Goal: Task Accomplishment & Management: Complete application form

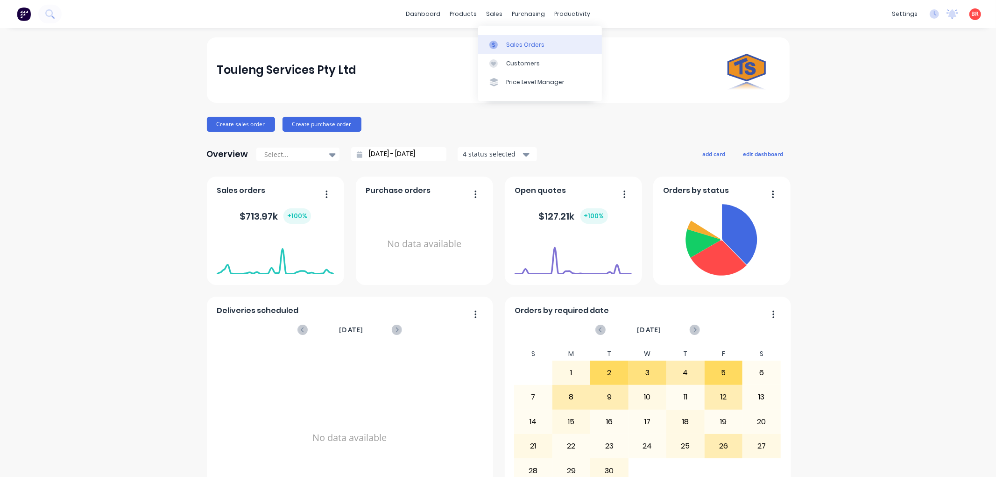
click at [521, 46] on div "Sales Orders" at bounding box center [525, 45] width 38 height 8
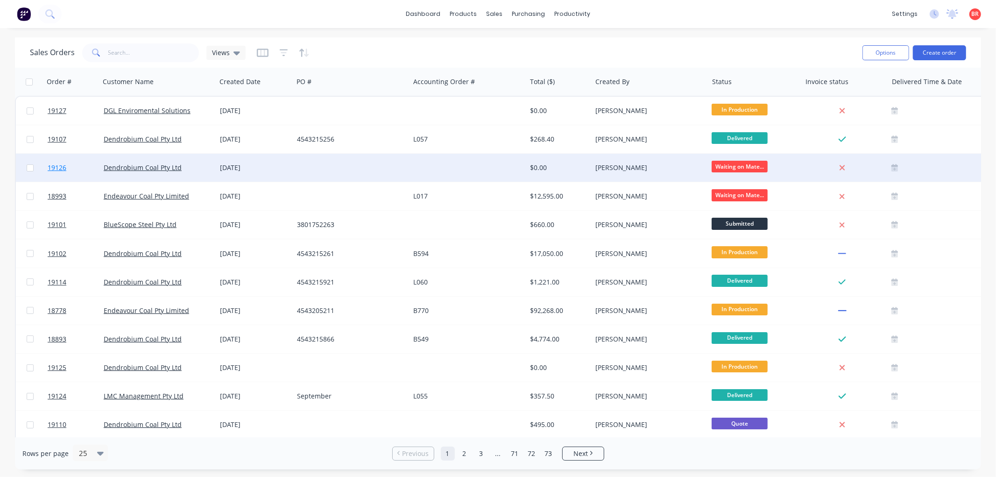
click at [60, 165] on span "19126" at bounding box center [57, 167] width 19 height 9
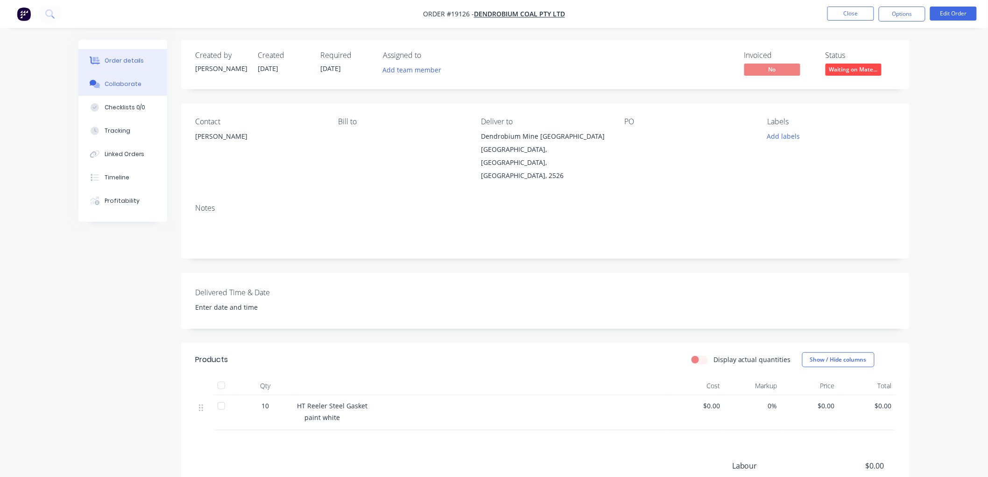
click at [131, 86] on div "Collaborate" at bounding box center [123, 84] width 37 height 8
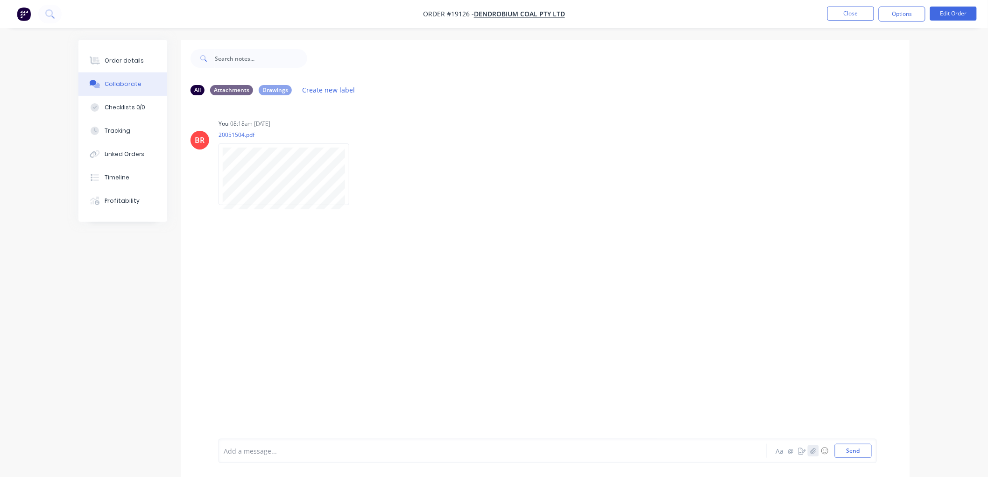
click at [810, 450] on icon "button" at bounding box center [813, 450] width 6 height 7
click at [858, 450] on button "Send" at bounding box center [853, 450] width 37 height 14
click at [138, 53] on button "Order details" at bounding box center [122, 60] width 89 height 23
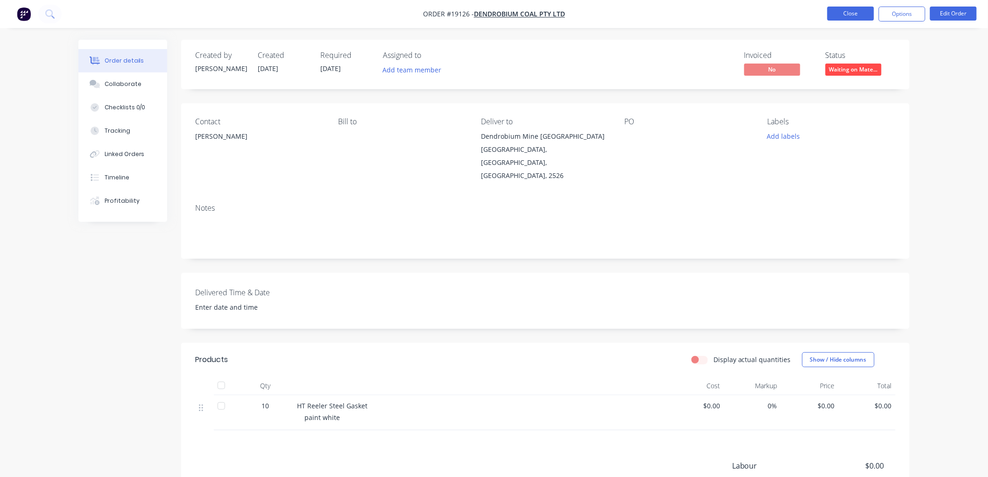
click at [847, 14] on button "Close" at bounding box center [850, 14] width 47 height 14
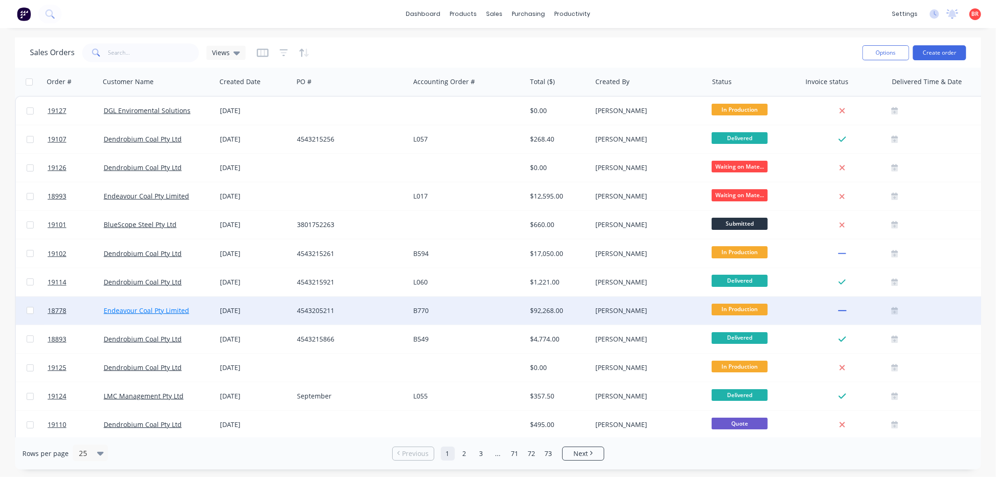
click at [149, 306] on link "Endeavour Coal Pty Limited" at bounding box center [146, 310] width 85 height 9
click at [54, 310] on span "18778" at bounding box center [57, 310] width 19 height 9
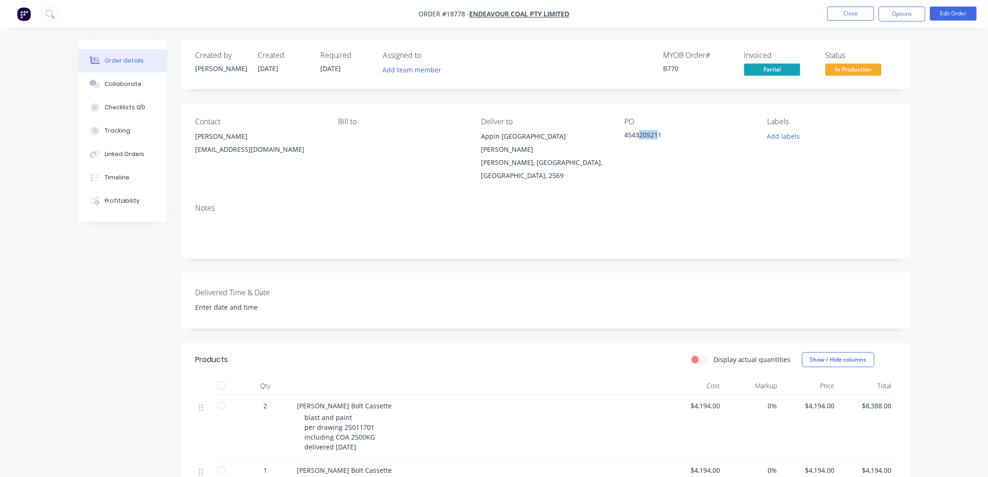
drag, startPoint x: 660, startPoint y: 136, endPoint x: 639, endPoint y: 136, distance: 21.0
click at [639, 136] on div "4543205211" at bounding box center [682, 136] width 117 height 13
drag, startPoint x: 661, startPoint y: 134, endPoint x: 624, endPoint y: 134, distance: 36.9
click at [624, 134] on div "4543205211" at bounding box center [682, 136] width 117 height 13
copy div "4543205211"
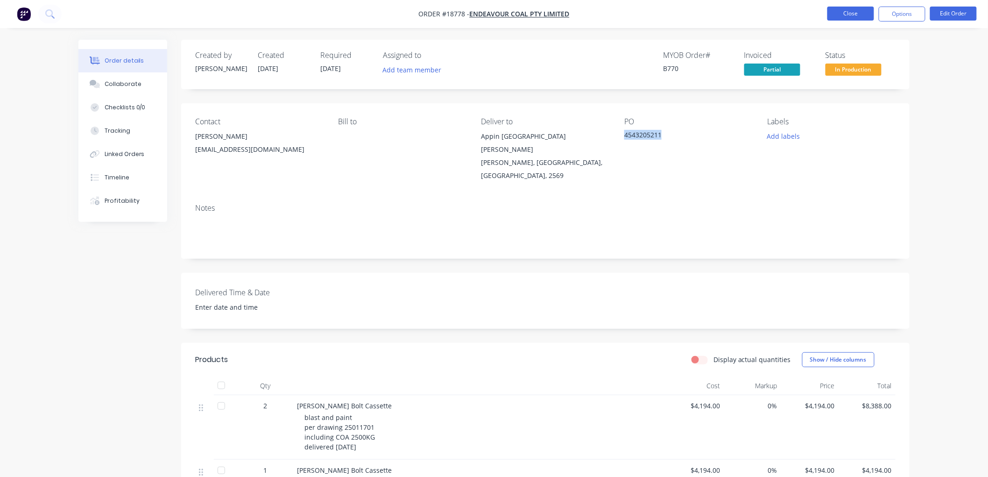
click at [857, 11] on button "Close" at bounding box center [850, 14] width 47 height 14
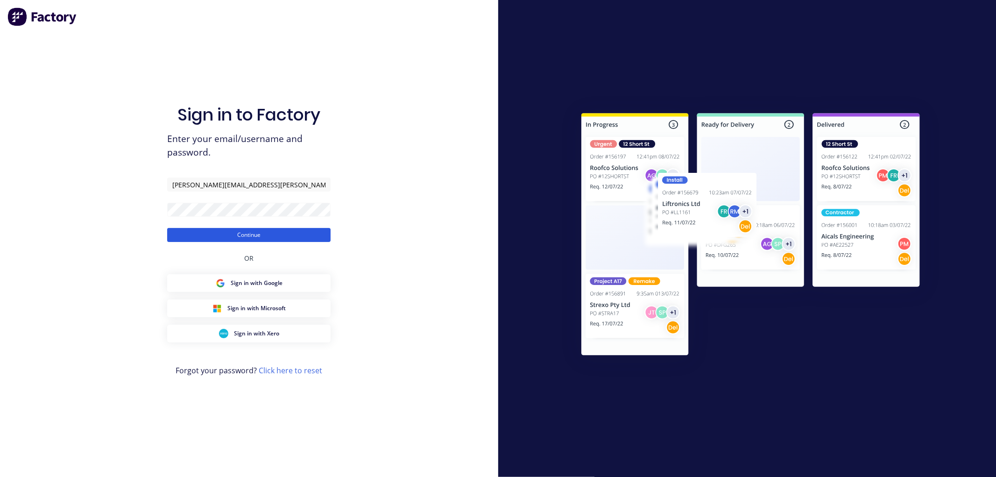
click at [228, 232] on button "Continue" at bounding box center [248, 235] width 163 height 14
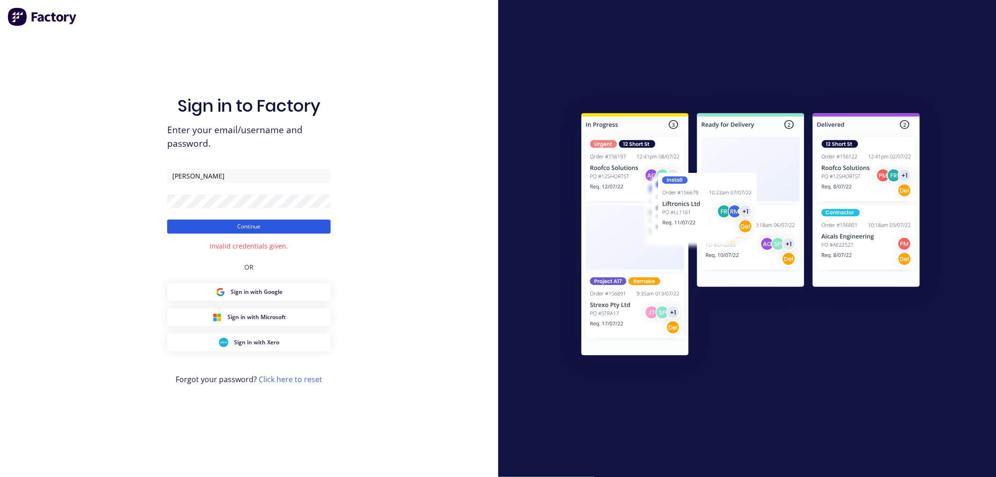
click at [207, 222] on button "Continue" at bounding box center [248, 226] width 163 height 14
click at [223, 179] on input "Rhodes" at bounding box center [248, 176] width 163 height 14
type input "[PERSON_NAME][EMAIL_ADDRESS][PERSON_NAME][DOMAIN_NAME]"
click at [125, 267] on div "Sign in to Factory Enter your email/username and password. brett.rhodes@touleng…" at bounding box center [249, 238] width 498 height 477
click at [213, 223] on button "Continue" at bounding box center [248, 226] width 163 height 14
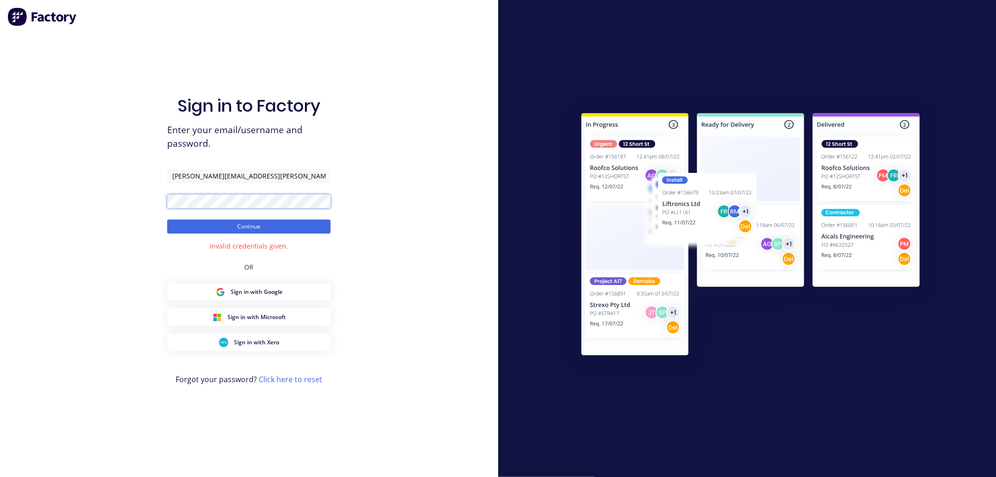
click at [167, 219] on button "Continue" at bounding box center [248, 226] width 163 height 14
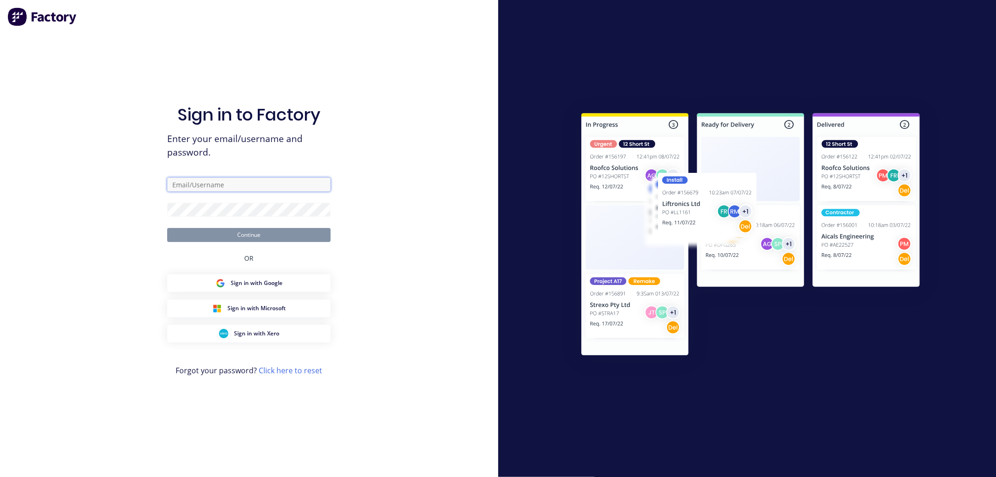
type input "[PERSON_NAME][EMAIL_ADDRESS][PERSON_NAME][DOMAIN_NAME]"
click at [285, 239] on button "Continue" at bounding box center [248, 235] width 163 height 14
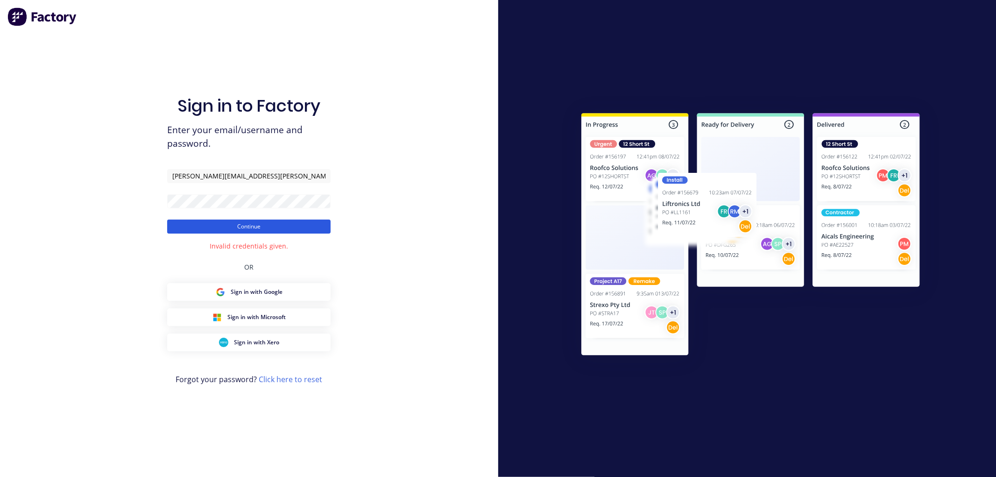
click at [246, 230] on button "Continue" at bounding box center [248, 226] width 163 height 14
click at [167, 219] on button "Continue" at bounding box center [248, 226] width 163 height 14
click at [244, 226] on button "Continue" at bounding box center [248, 226] width 163 height 14
click at [211, 226] on button "Continue" at bounding box center [248, 226] width 163 height 14
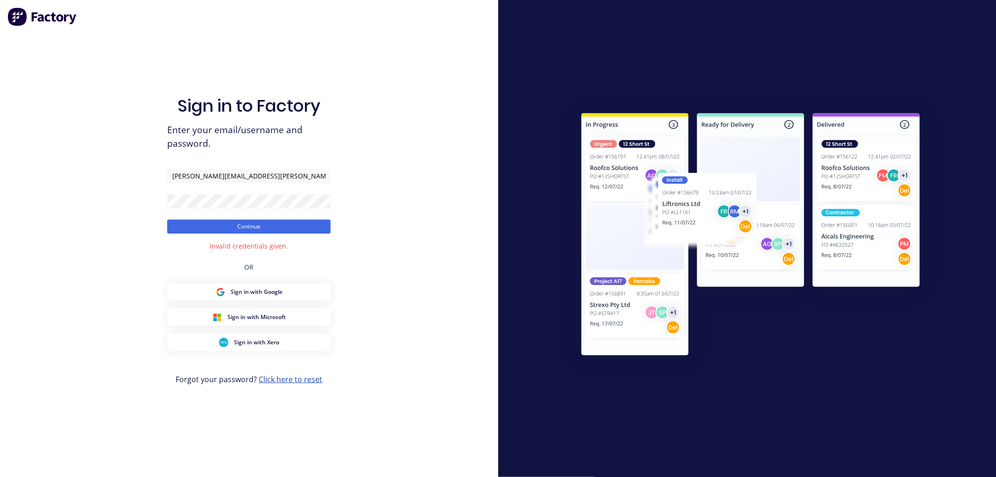
click at [283, 377] on link "Click here to reset" at bounding box center [290, 379] width 63 height 10
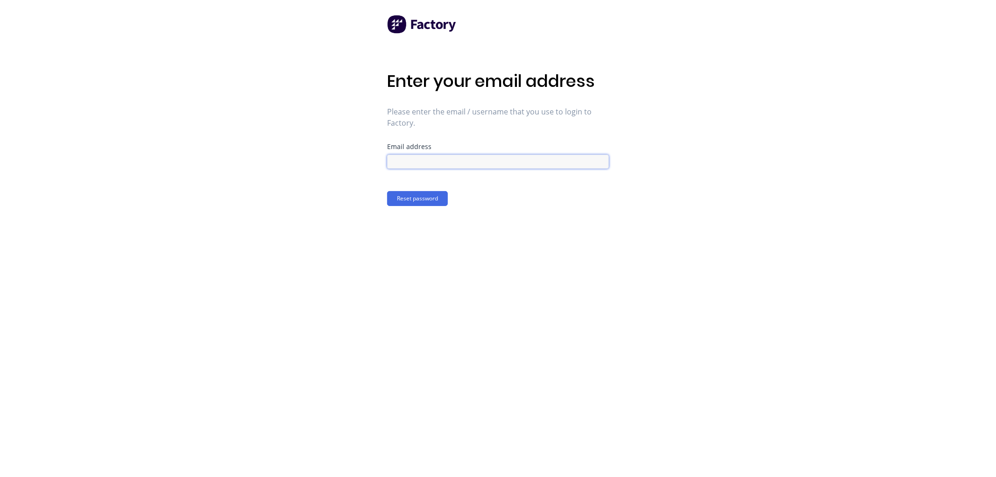
click at [428, 166] on input at bounding box center [498, 162] width 222 height 14
type input "[PERSON_NAME][EMAIL_ADDRESS][PERSON_NAME][DOMAIN_NAME]"
click at [436, 199] on button "Reset password" at bounding box center [417, 198] width 61 height 15
click at [423, 249] on button "Confirm new password" at bounding box center [426, 246] width 79 height 15
click at [429, 249] on button "Confirm new password" at bounding box center [426, 253] width 79 height 15
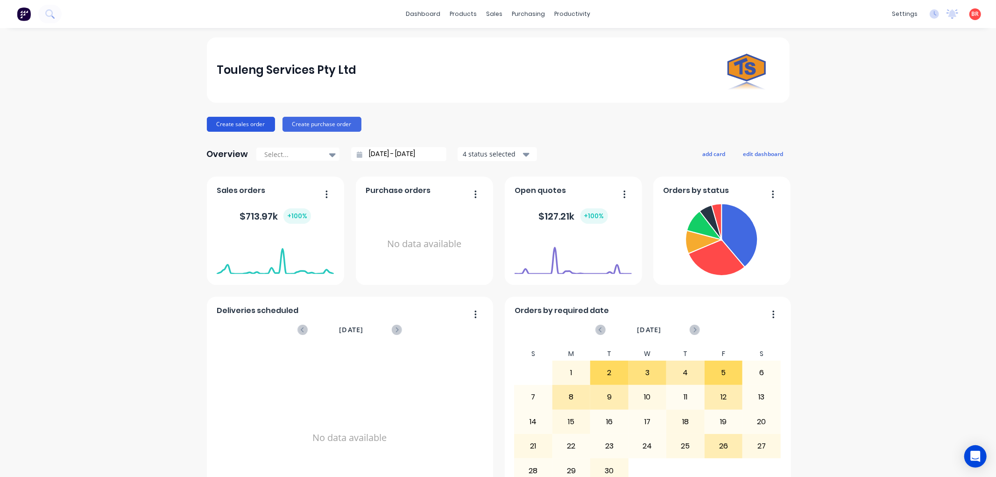
click at [240, 122] on button "Create sales order" at bounding box center [241, 124] width 68 height 15
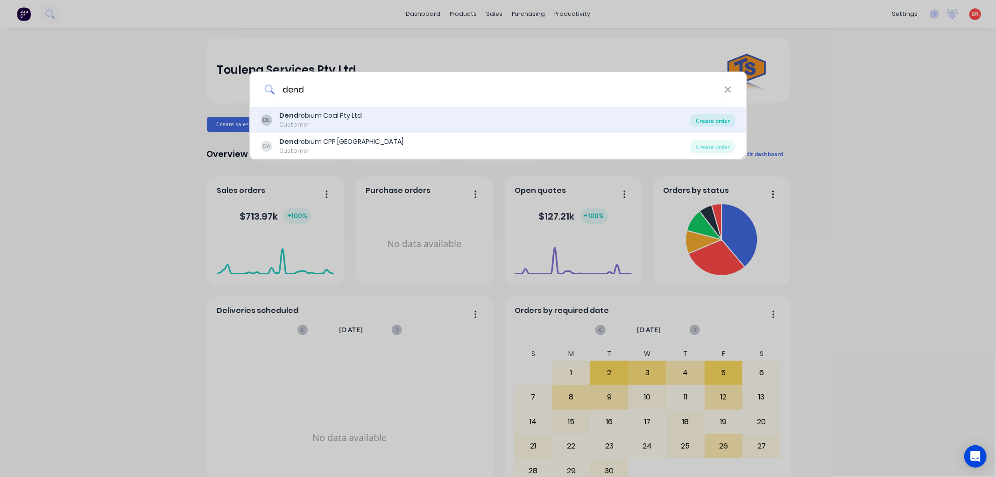
type input "dend"
click at [697, 123] on div "Create order" at bounding box center [712, 120] width 45 height 13
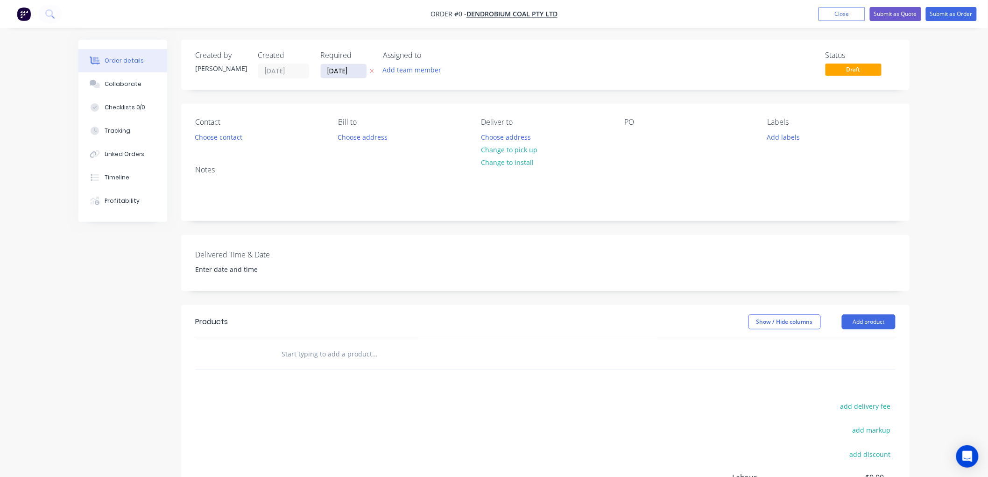
click at [348, 72] on input "04/09/25" at bounding box center [344, 71] width 46 height 14
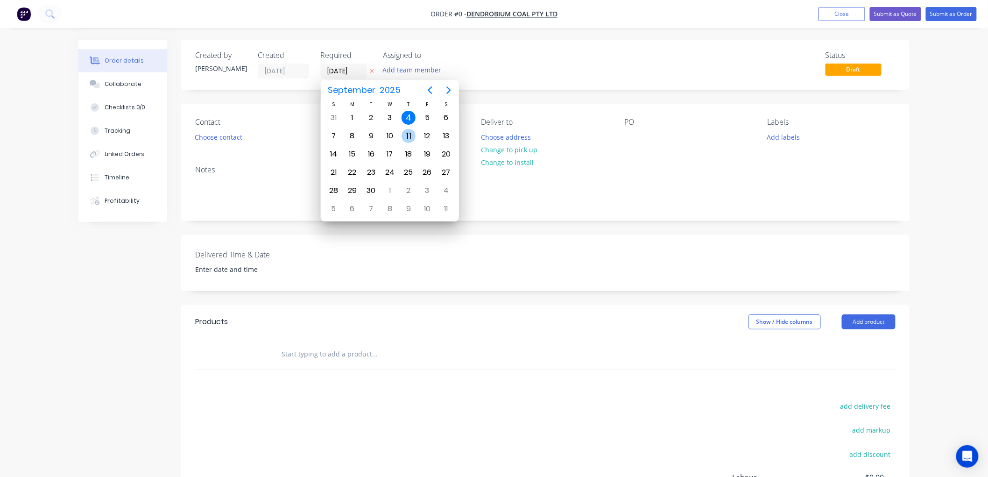
click at [405, 132] on div "11" at bounding box center [408, 136] width 14 height 14
type input "11/09/25"
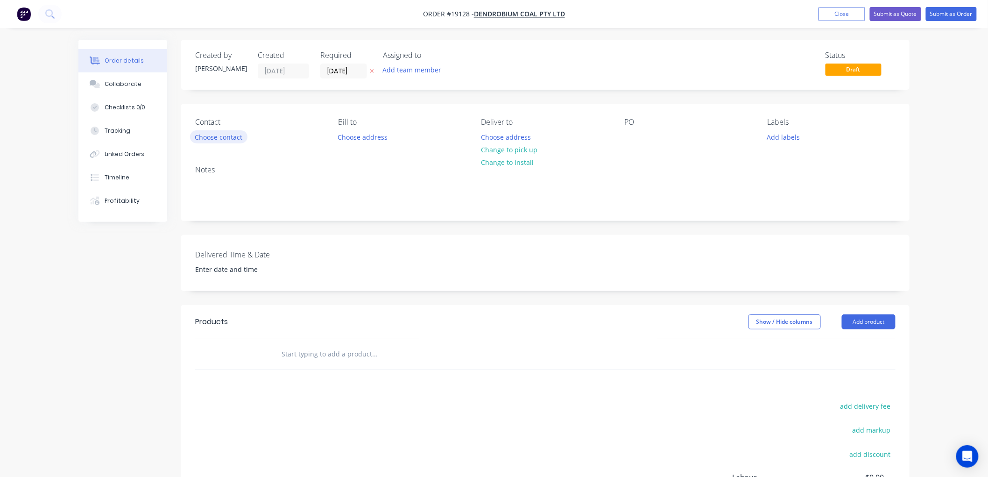
click at [236, 135] on button "Choose contact" at bounding box center [218, 136] width 57 height 13
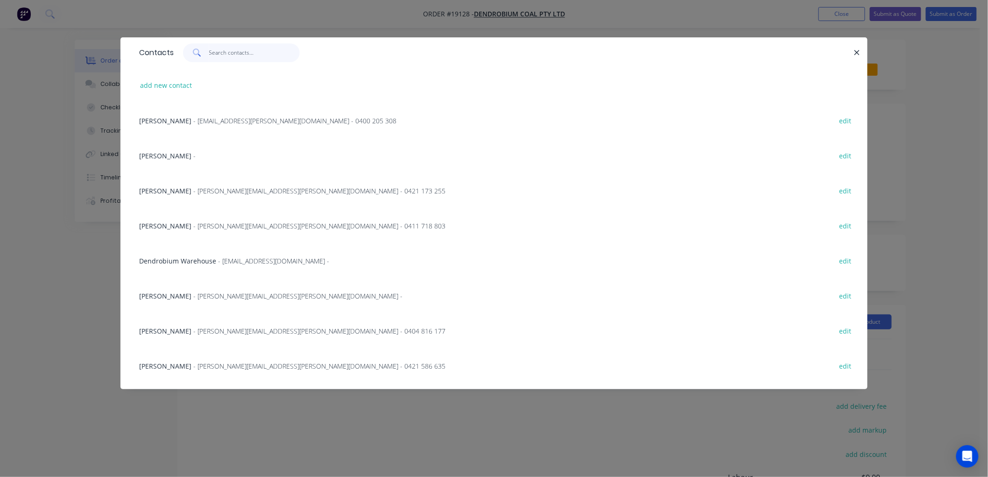
click at [237, 58] on input "text" at bounding box center [254, 52] width 91 height 19
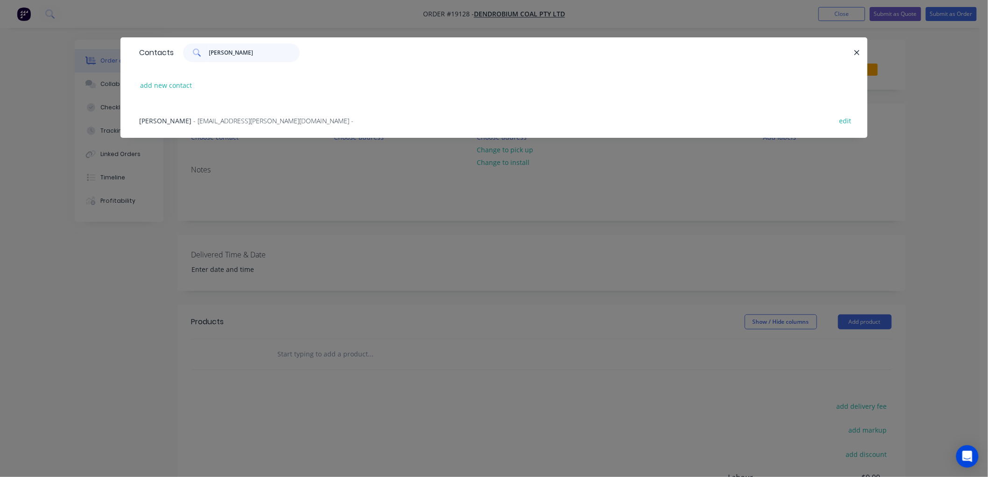
type input "powe"
click at [219, 119] on span "- Rod.Powell@gm3.au -" at bounding box center [273, 120] width 160 height 9
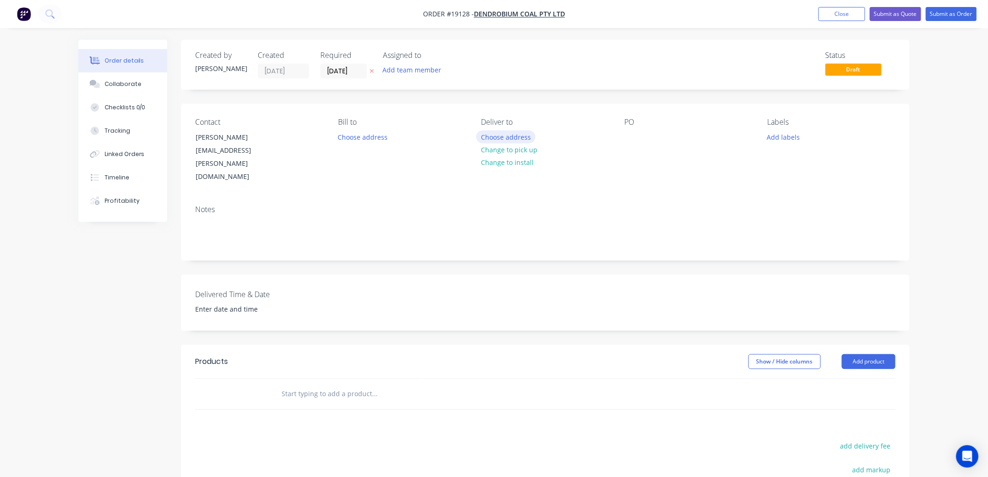
click at [517, 135] on button "Choose address" at bounding box center [506, 136] width 60 height 13
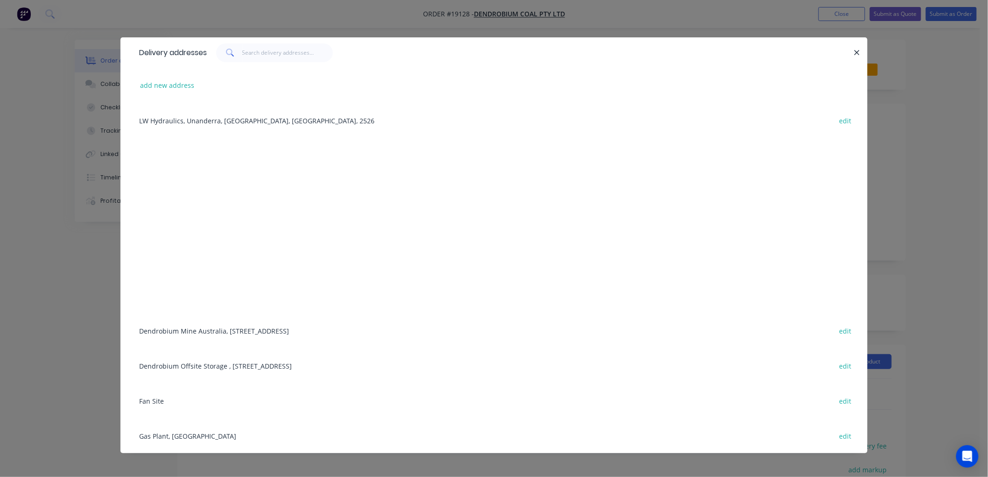
click at [197, 322] on div "Dendrobium Mine Australia, Cordeaux Road, Mount Kembla, New South Wales, Austra…" at bounding box center [493, 330] width 719 height 35
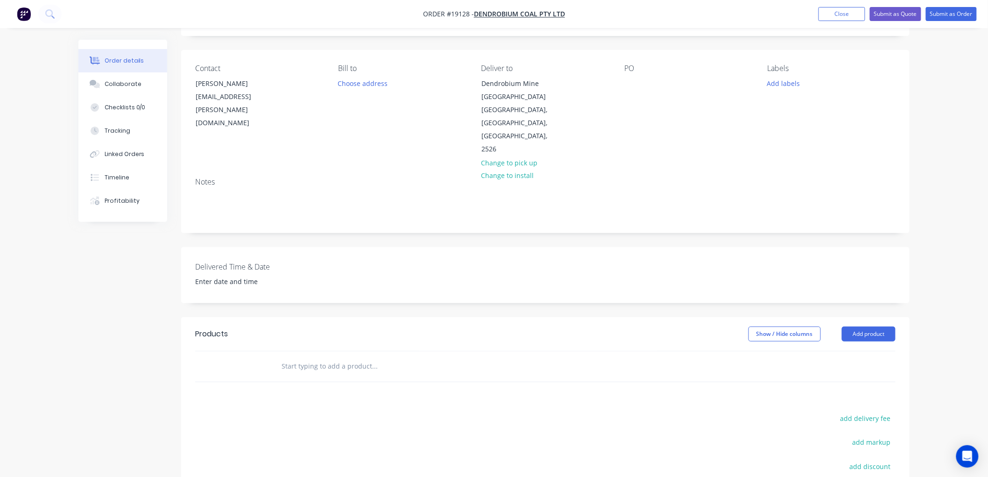
scroll to position [104, 0]
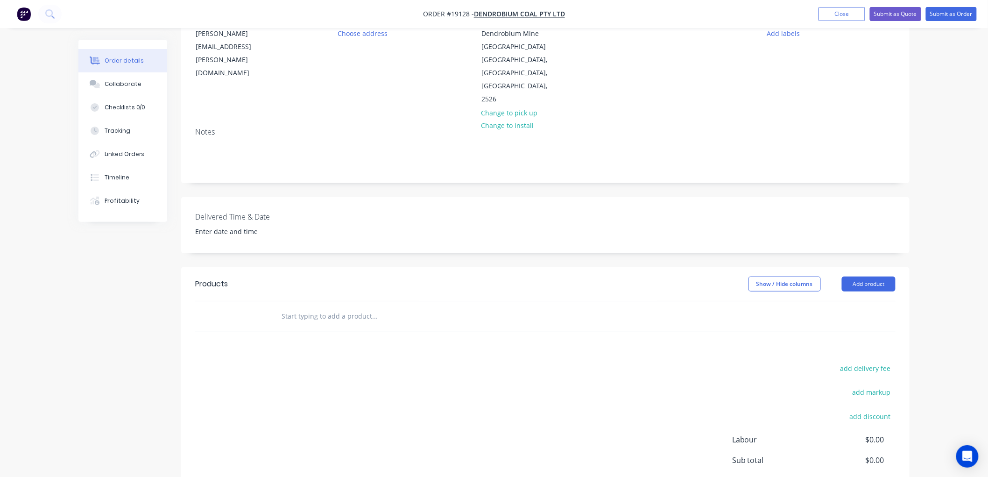
click at [299, 307] on input "text" at bounding box center [374, 316] width 187 height 19
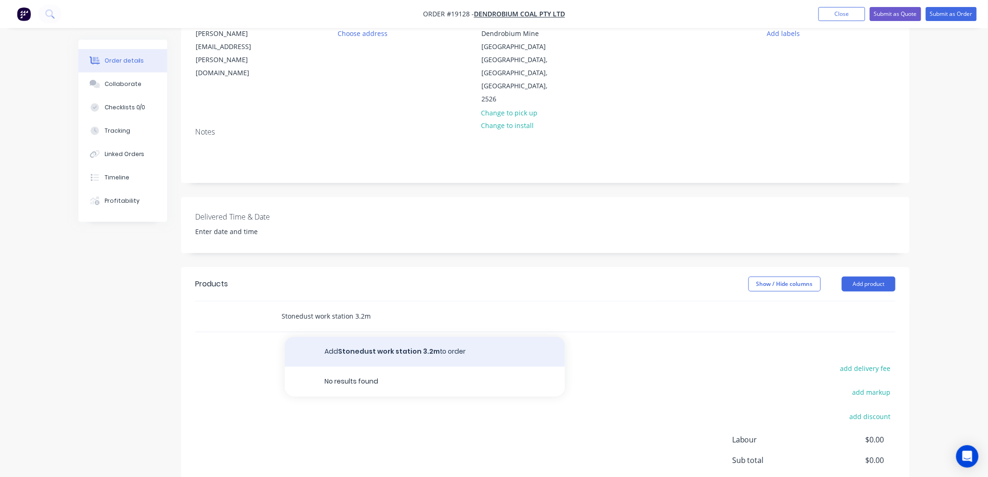
type input "Stonedust work station 3.2m"
click at [402, 338] on button "Add Stonedust work station 3.2m to order" at bounding box center [425, 352] width 280 height 30
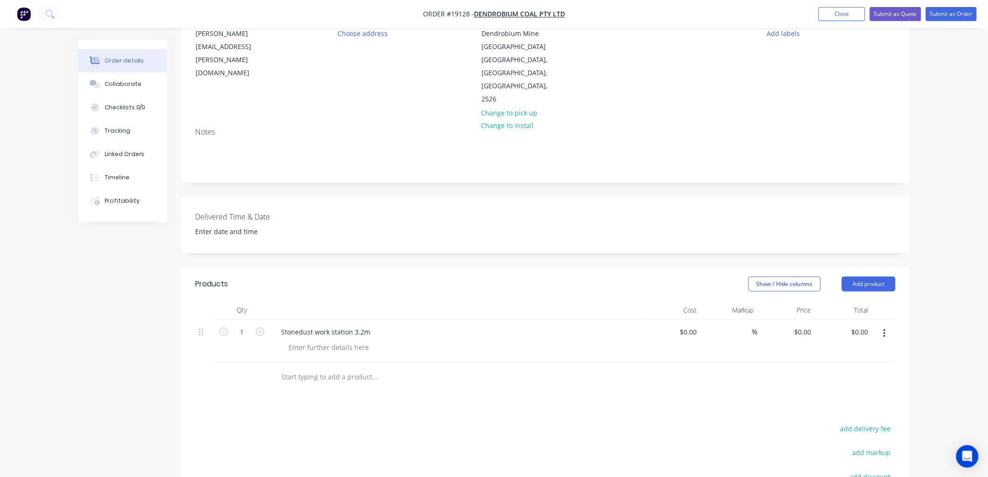
click at [701, 319] on div "%" at bounding box center [729, 340] width 57 height 42
click at [687, 325] on div at bounding box center [693, 332] width 14 height 14
type input "$1,987.00"
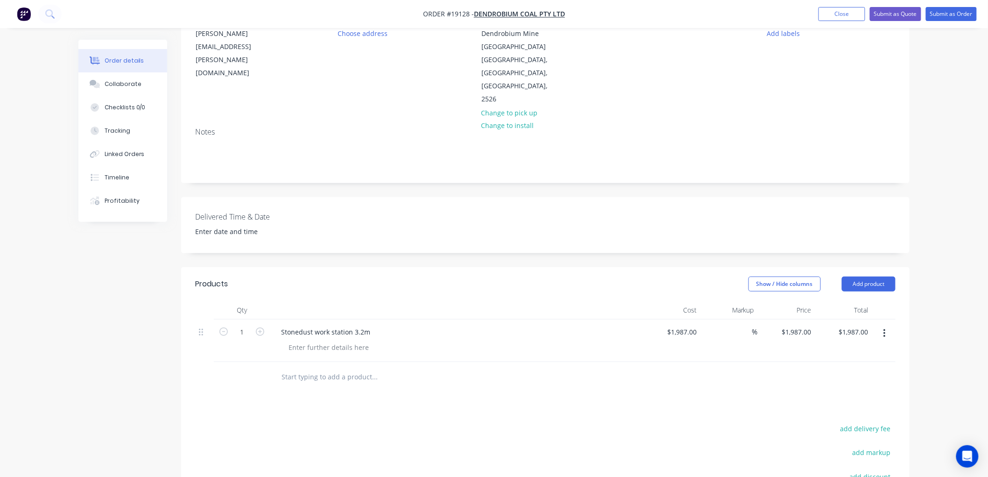
click at [948, 120] on div "Order details Collaborate Checklists 0/0 Tracking Linked Orders Timeline Profit…" at bounding box center [494, 263] width 988 height 734
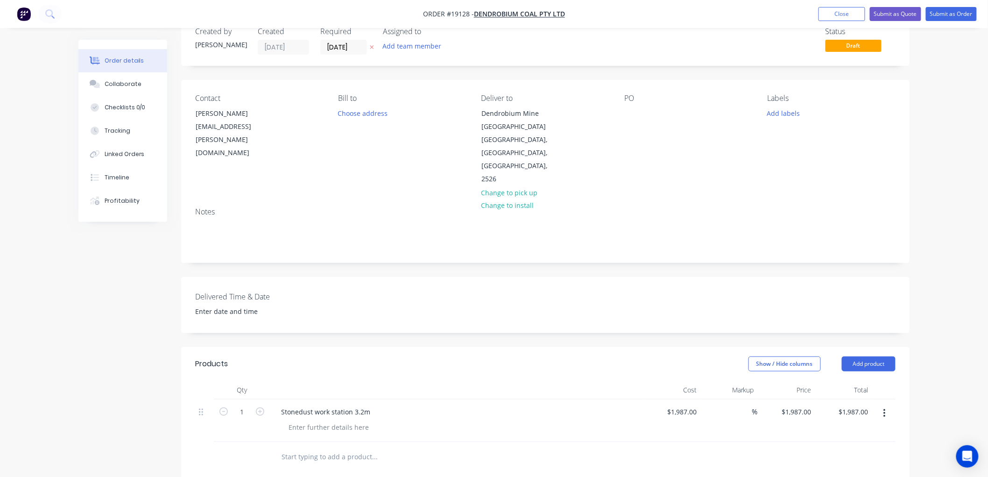
scroll to position [0, 0]
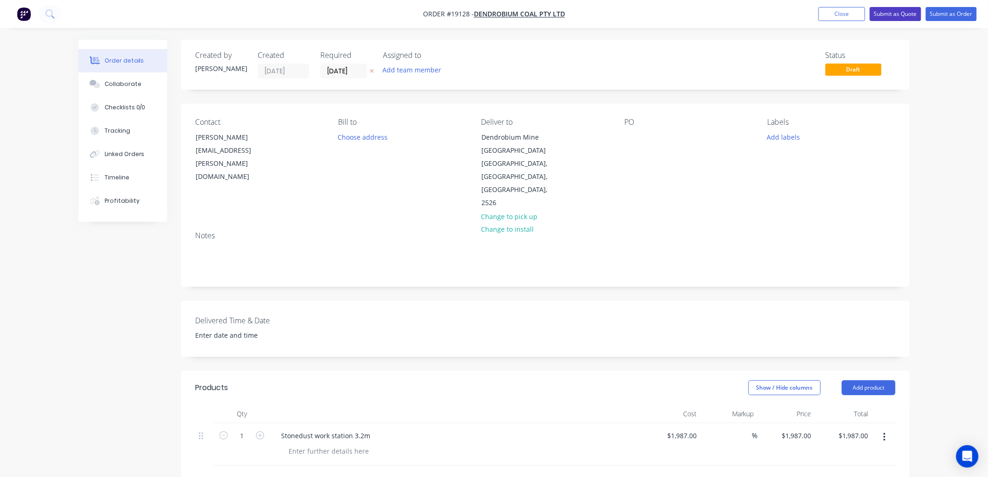
click at [903, 15] on button "Submit as Quote" at bounding box center [895, 14] width 51 height 14
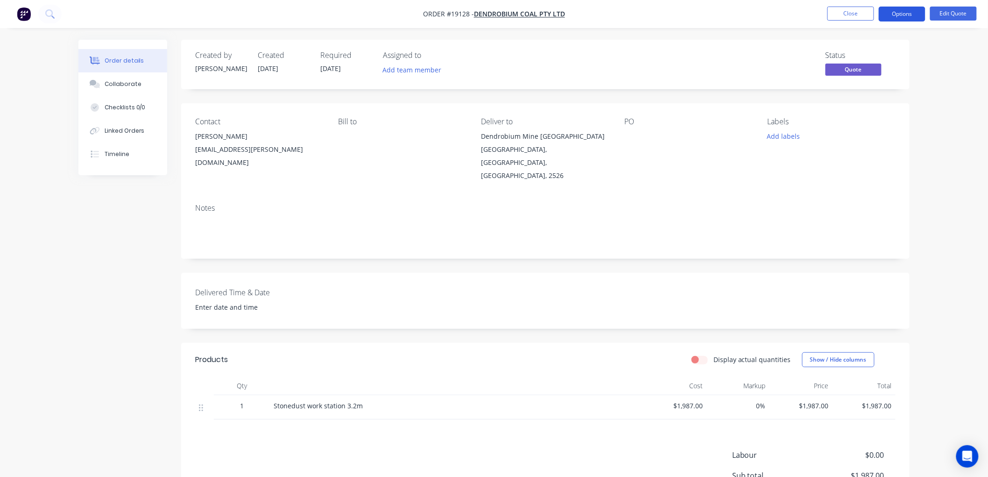
click at [899, 15] on button "Options" at bounding box center [902, 14] width 47 height 15
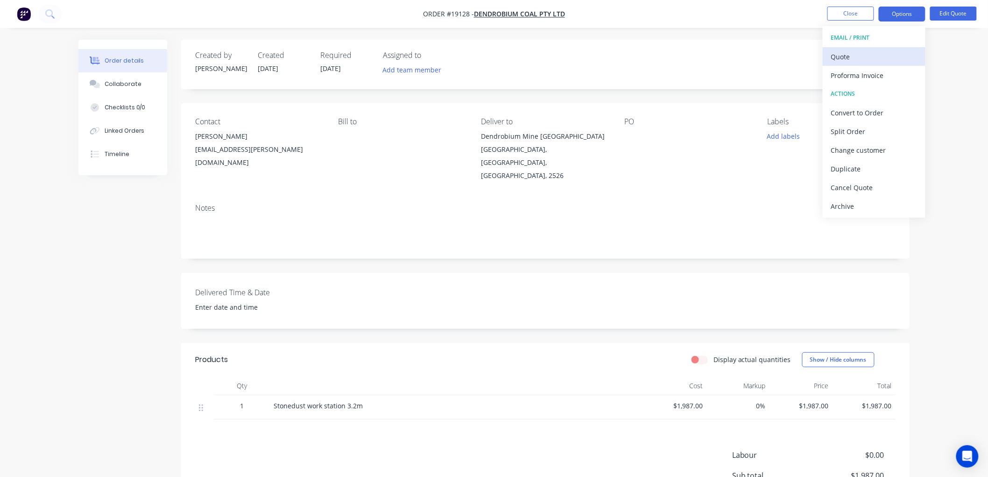
click at [862, 61] on div "Quote" at bounding box center [874, 57] width 86 height 14
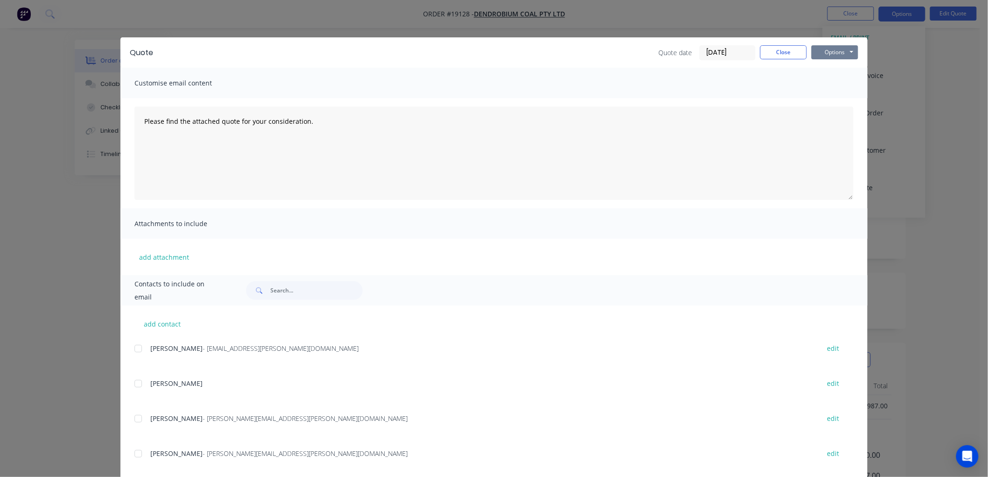
click at [832, 53] on button "Options" at bounding box center [834, 52] width 47 height 14
click at [825, 83] on button "Print" at bounding box center [841, 84] width 60 height 15
click at [772, 57] on button "Close" at bounding box center [783, 52] width 47 height 14
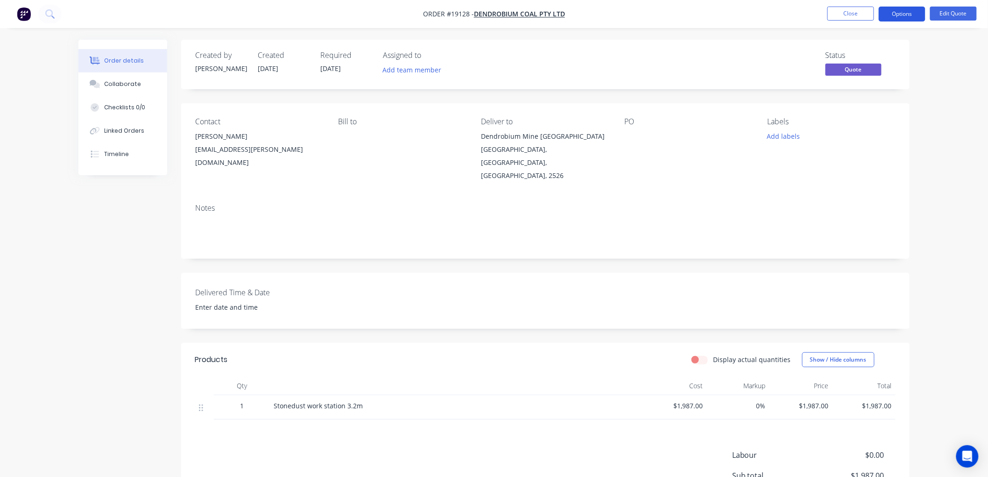
click at [902, 15] on button "Options" at bounding box center [902, 14] width 47 height 15
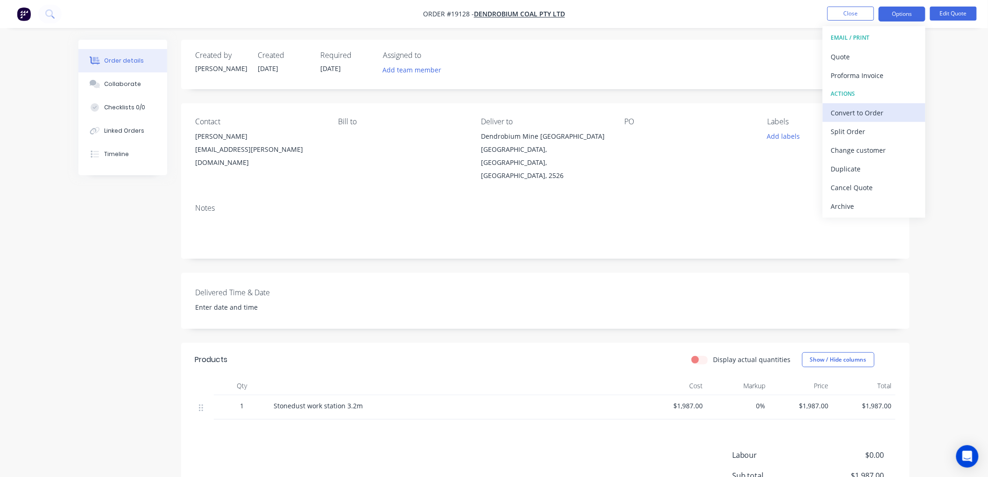
click at [851, 114] on div "Convert to Order" at bounding box center [874, 113] width 86 height 14
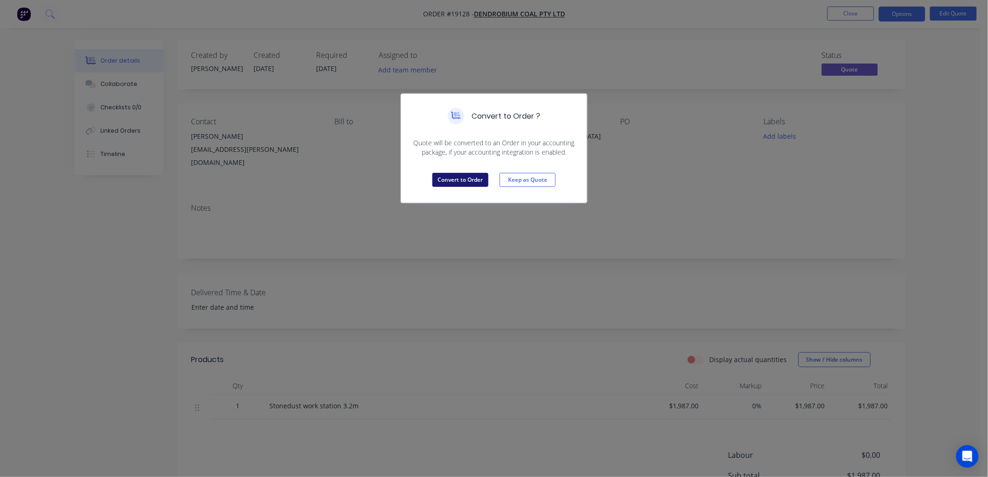
click at [435, 182] on button "Convert to Order" at bounding box center [460, 180] width 56 height 14
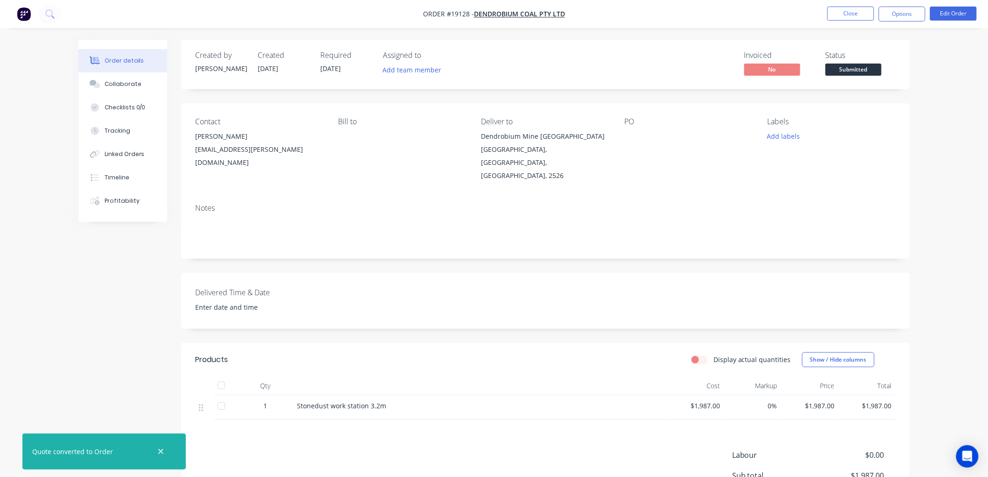
click at [829, 66] on span "Submitted" at bounding box center [853, 69] width 56 height 12
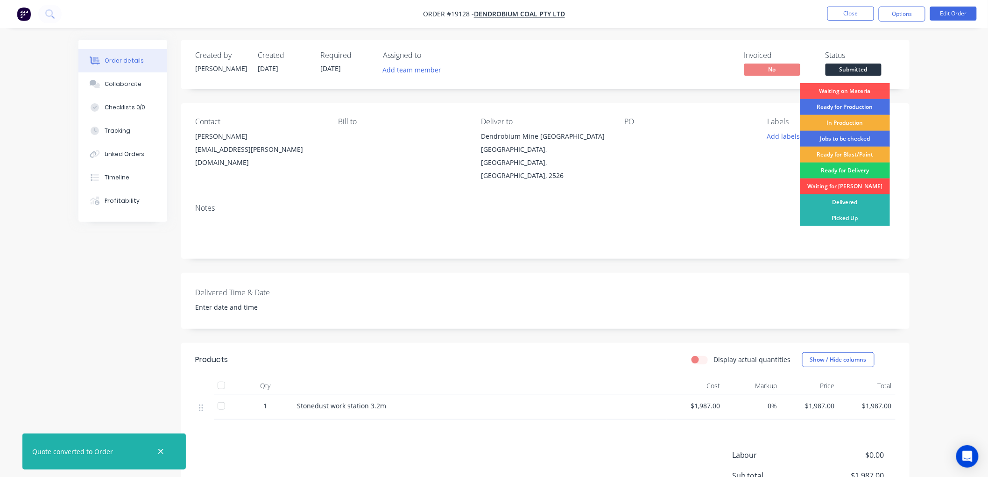
click at [830, 183] on div "Waiting for PO" at bounding box center [845, 186] width 90 height 16
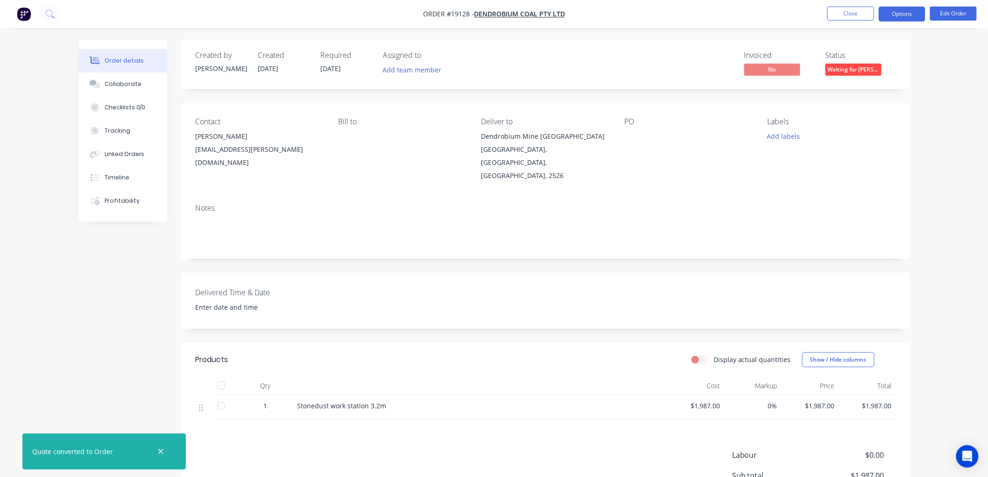
click at [892, 15] on button "Options" at bounding box center [902, 14] width 47 height 15
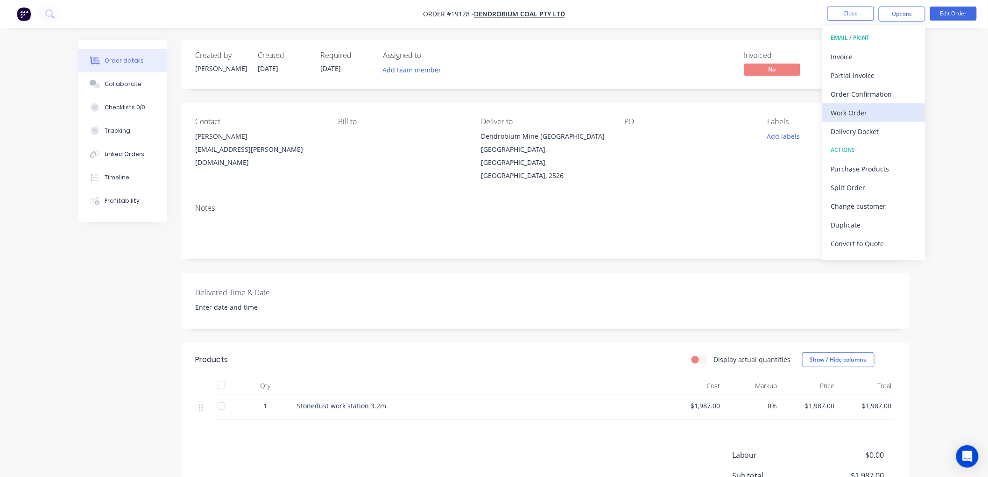
click at [859, 113] on div "Work Order" at bounding box center [874, 113] width 86 height 14
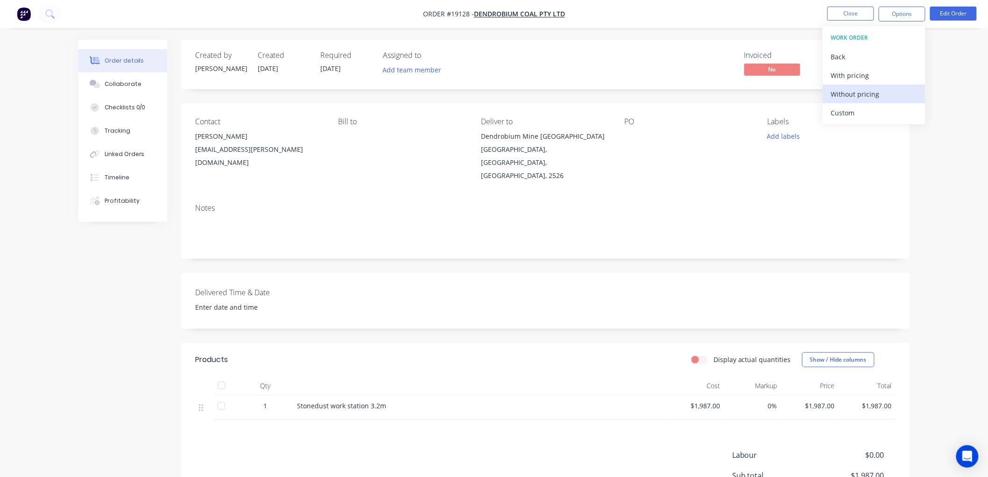
click at [852, 93] on div "Without pricing" at bounding box center [874, 94] width 86 height 14
click at [947, 98] on div "Order details Collaborate Checklists 0/0 Tracking Linked Orders Timeline Profit…" at bounding box center [494, 292] width 988 height 585
click at [840, 13] on button "Close" at bounding box center [850, 14] width 47 height 14
